Goal: Task Accomplishment & Management: Manage account settings

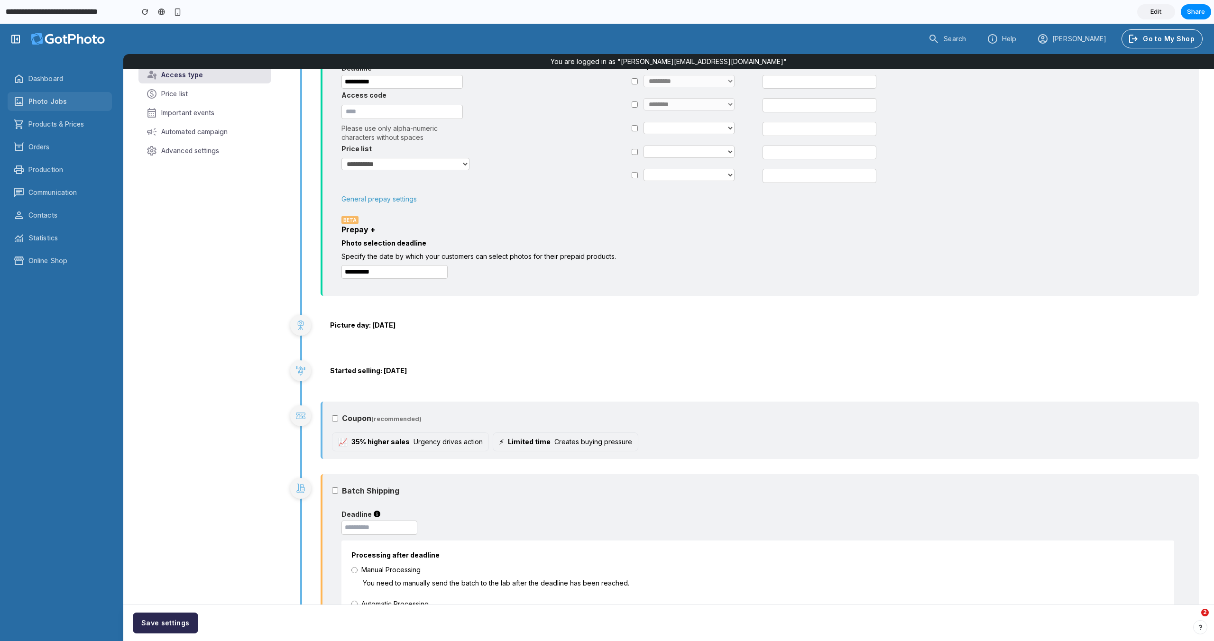
scroll to position [932, 0]
click at [345, 417] on label "Coupon (recommended)" at bounding box center [763, 415] width 842 height 15
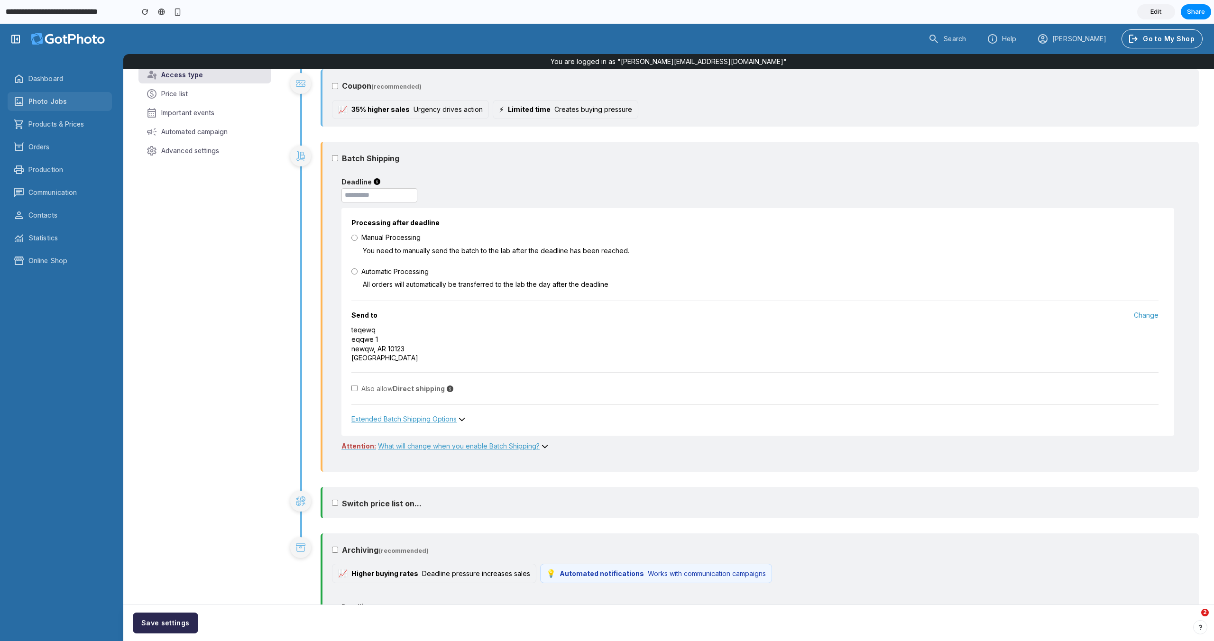
scroll to position [1120, 0]
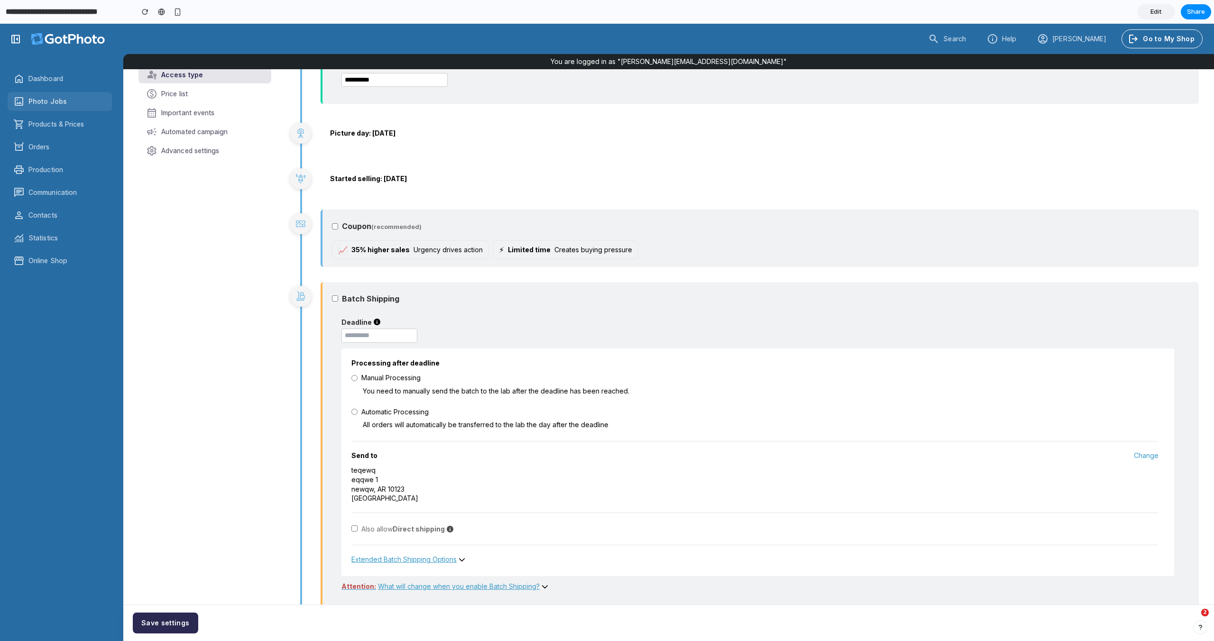
click at [348, 305] on label "Batch Shipping" at bounding box center [763, 299] width 842 height 14
click at [334, 223] on div "Coupon (recommended) 📈 35% higher sales Urgency drives action ⚡ Limited time Cr…" at bounding box center [760, 238] width 878 height 57
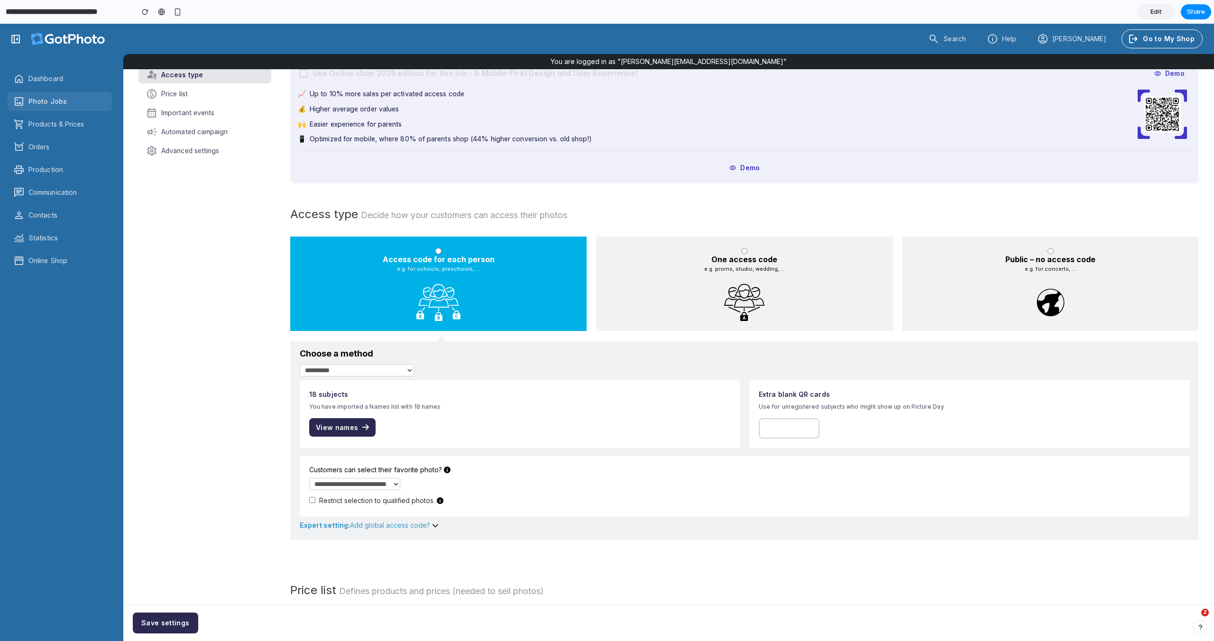
scroll to position [0, 0]
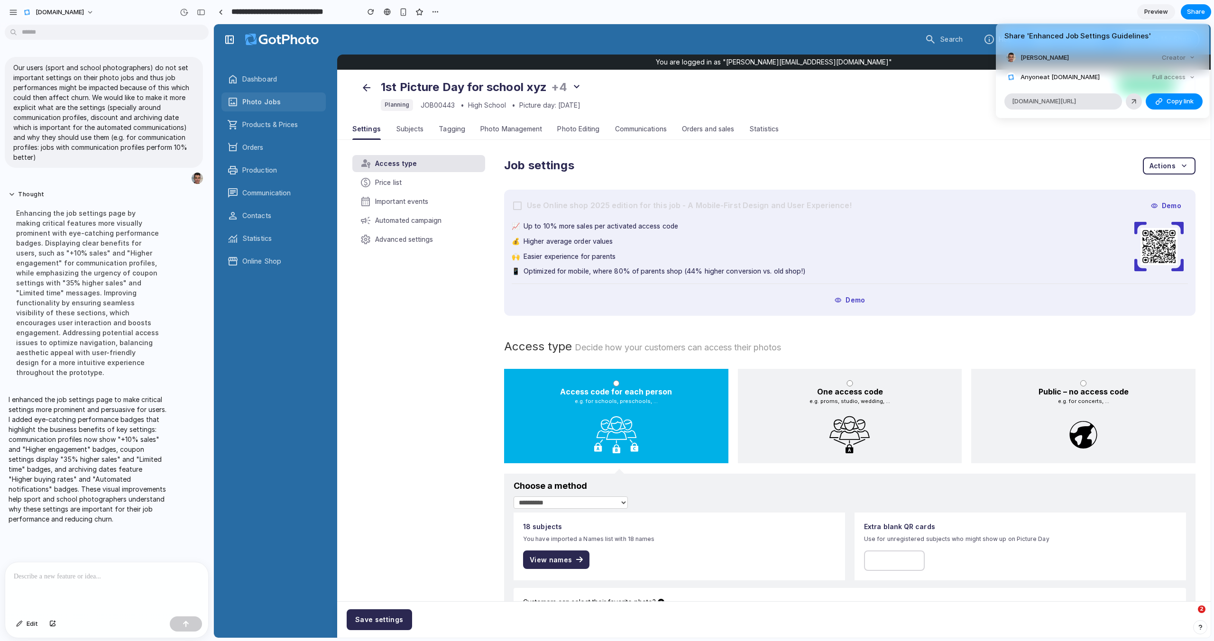
scroll to position [1650, 0]
